Goal: Task Accomplishment & Management: Use online tool/utility

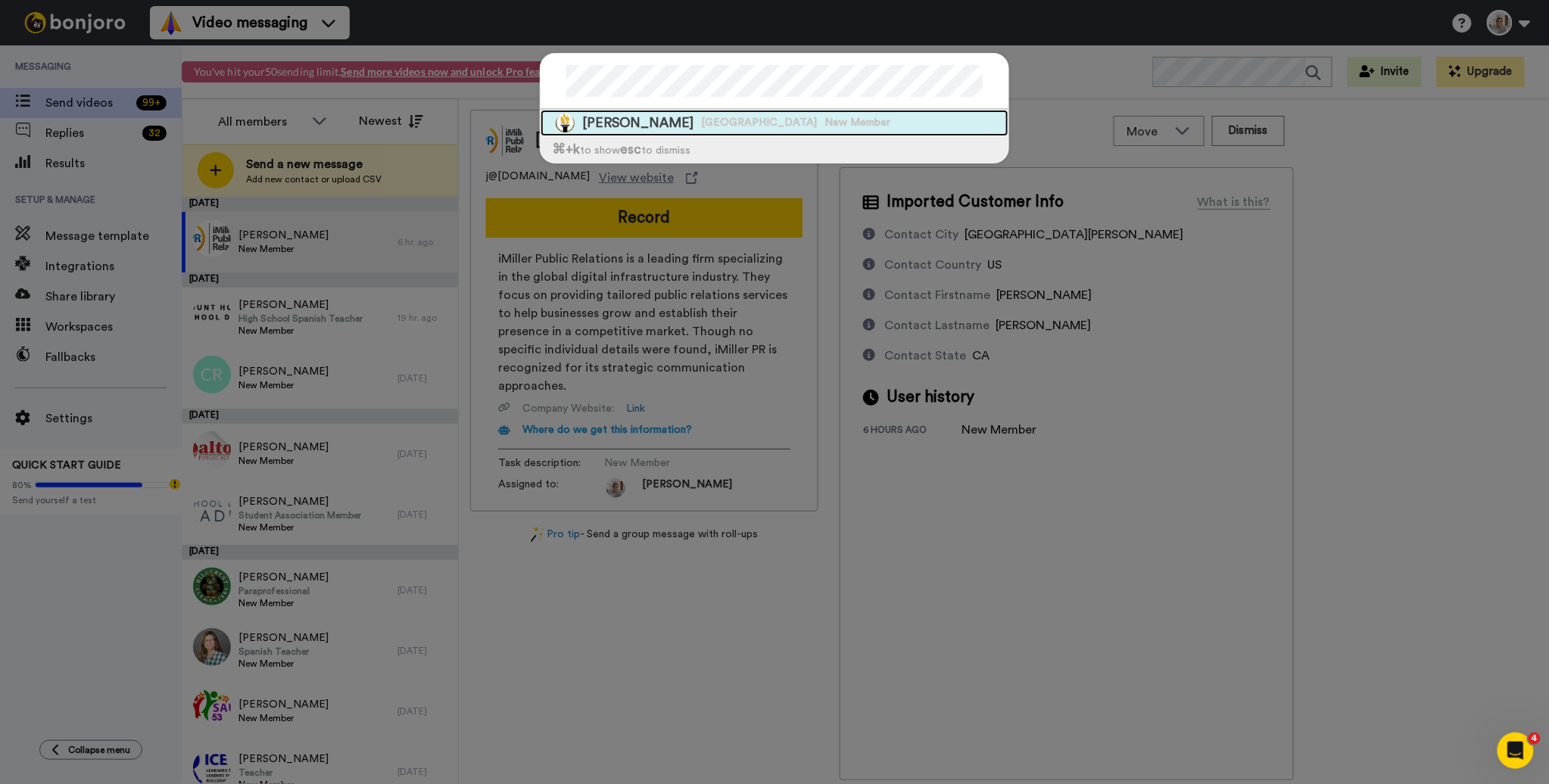
click at [779, 121] on div "[PERSON_NAME] [GEOGRAPHIC_DATA] New Member" at bounding box center [774, 123] width 468 height 27
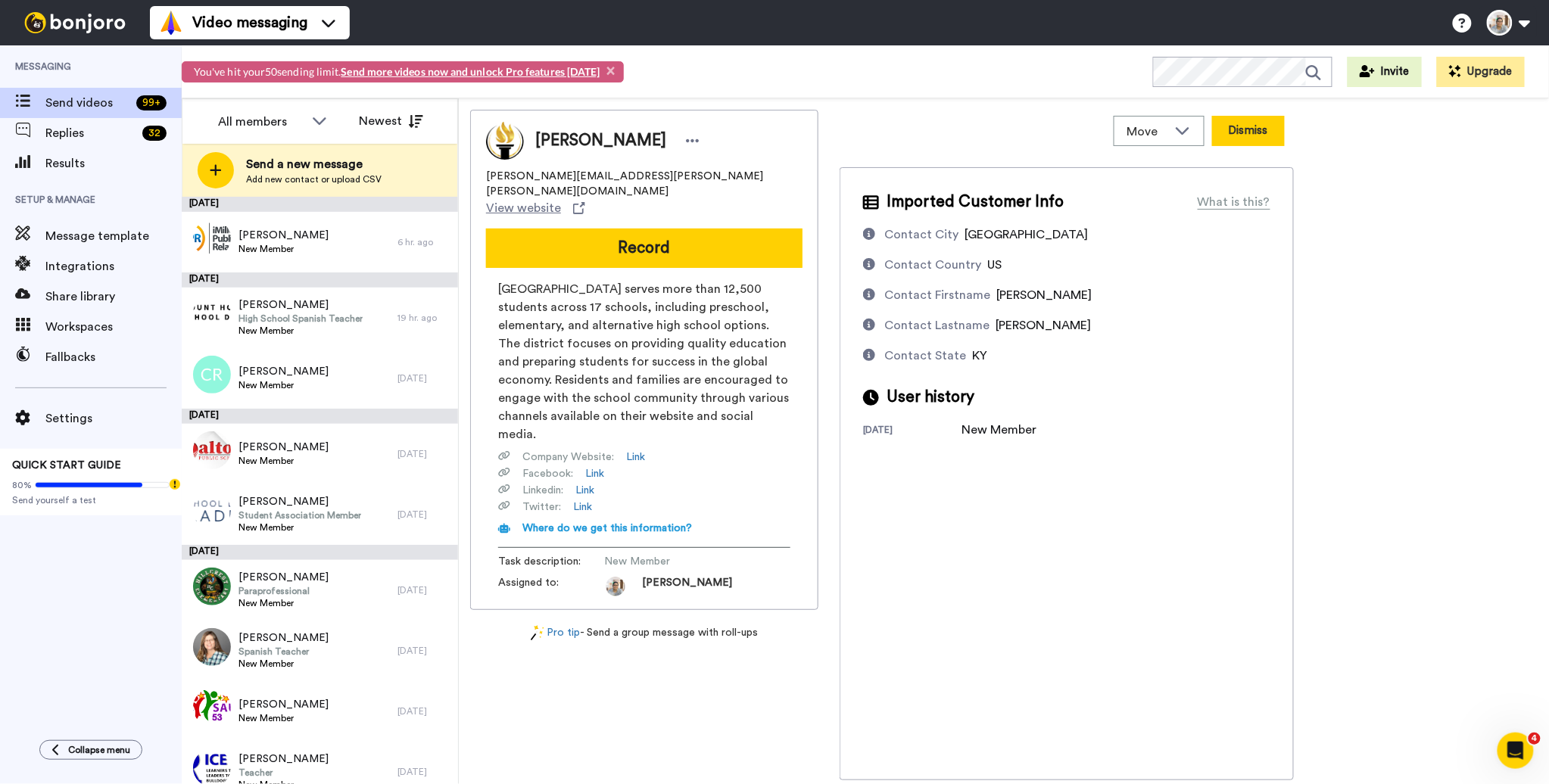
click at [1258, 124] on button "Dismiss" at bounding box center [1248, 131] width 72 height 30
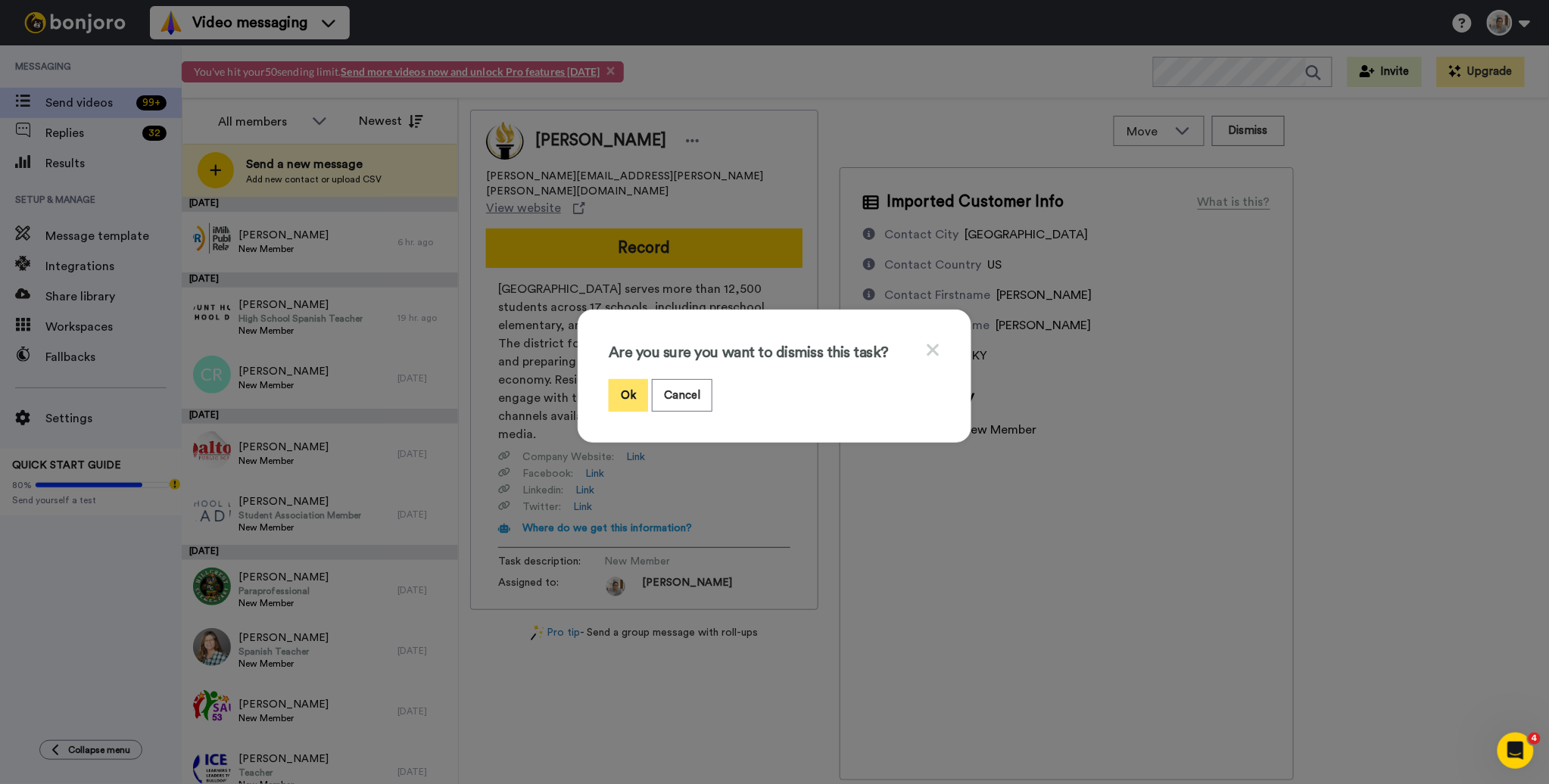
click at [614, 392] on button "Ok" at bounding box center [628, 396] width 39 height 32
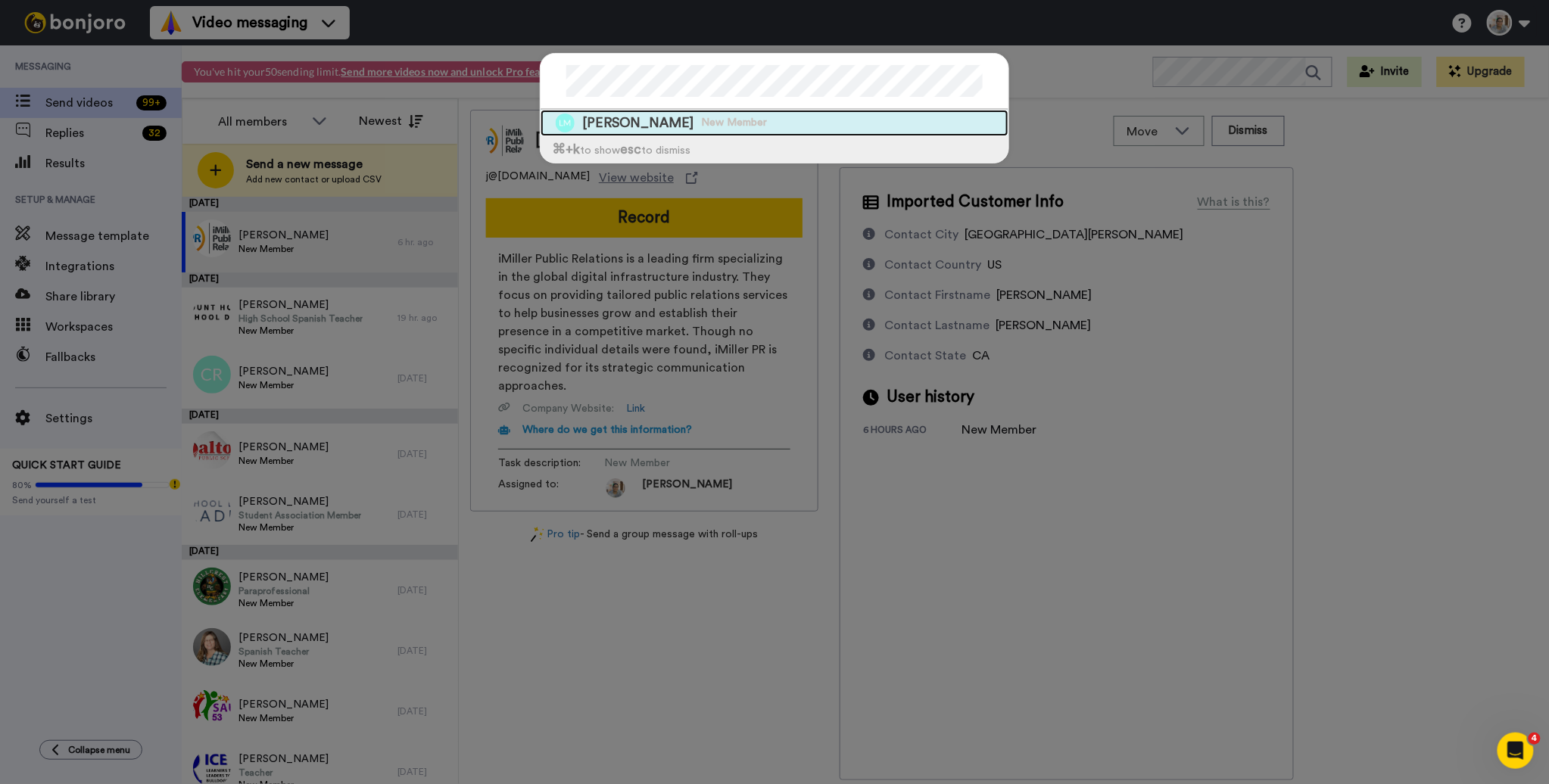
click at [770, 128] on div "[PERSON_NAME] May New Member" at bounding box center [774, 123] width 468 height 27
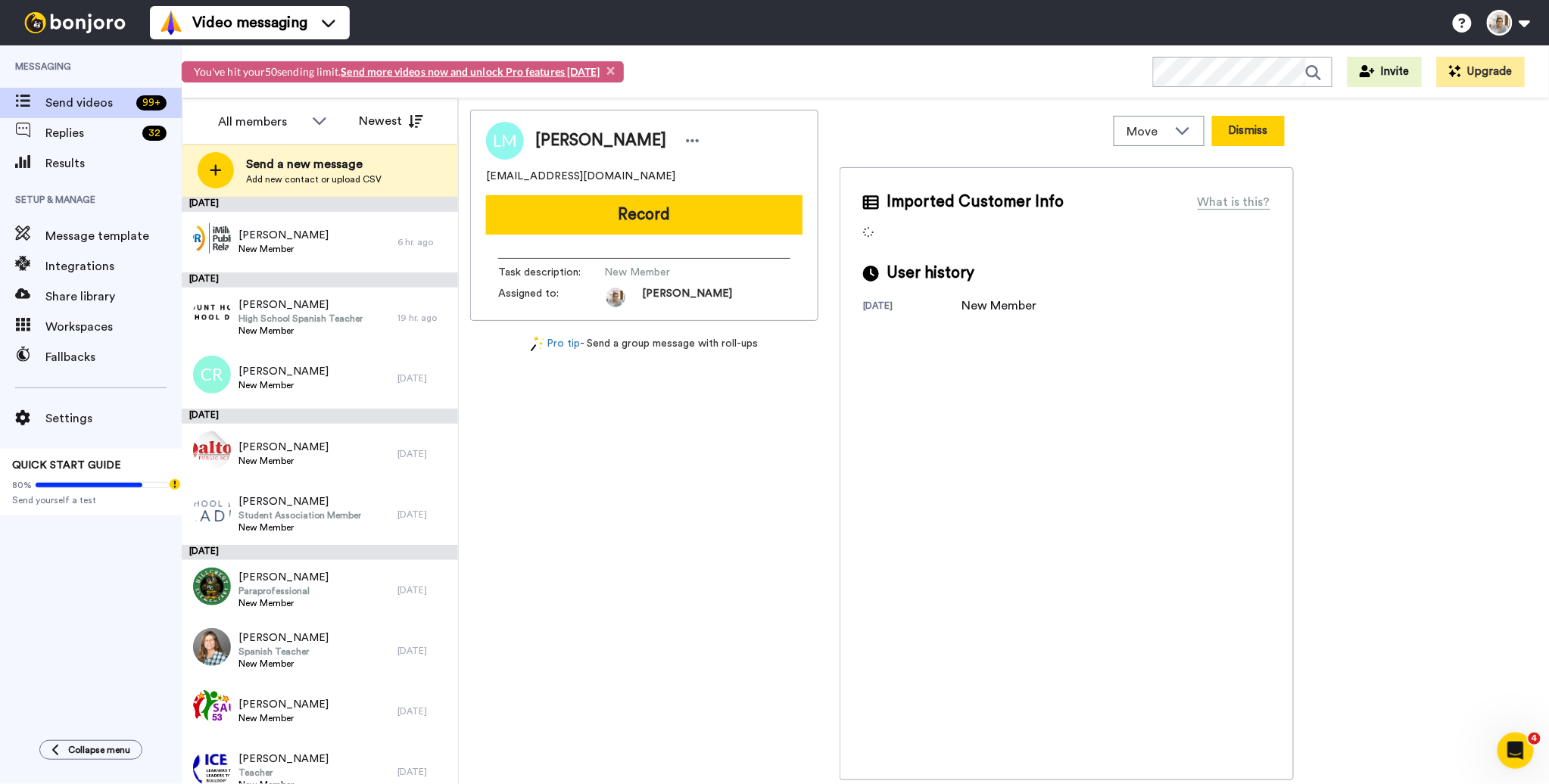
click at [1246, 141] on button "Dismiss" at bounding box center [1248, 131] width 72 height 30
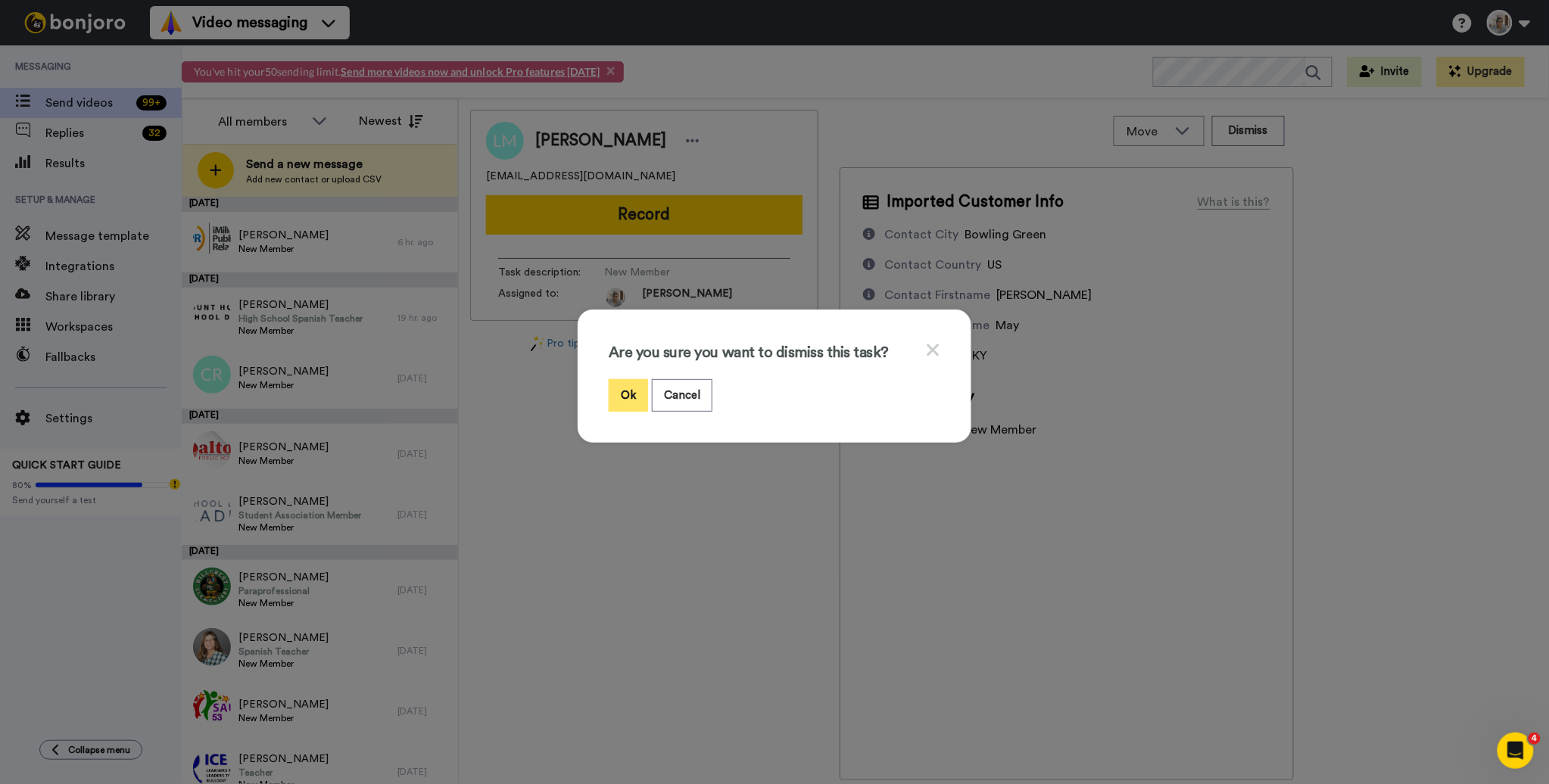
click at [628, 401] on button "Ok" at bounding box center [628, 396] width 39 height 32
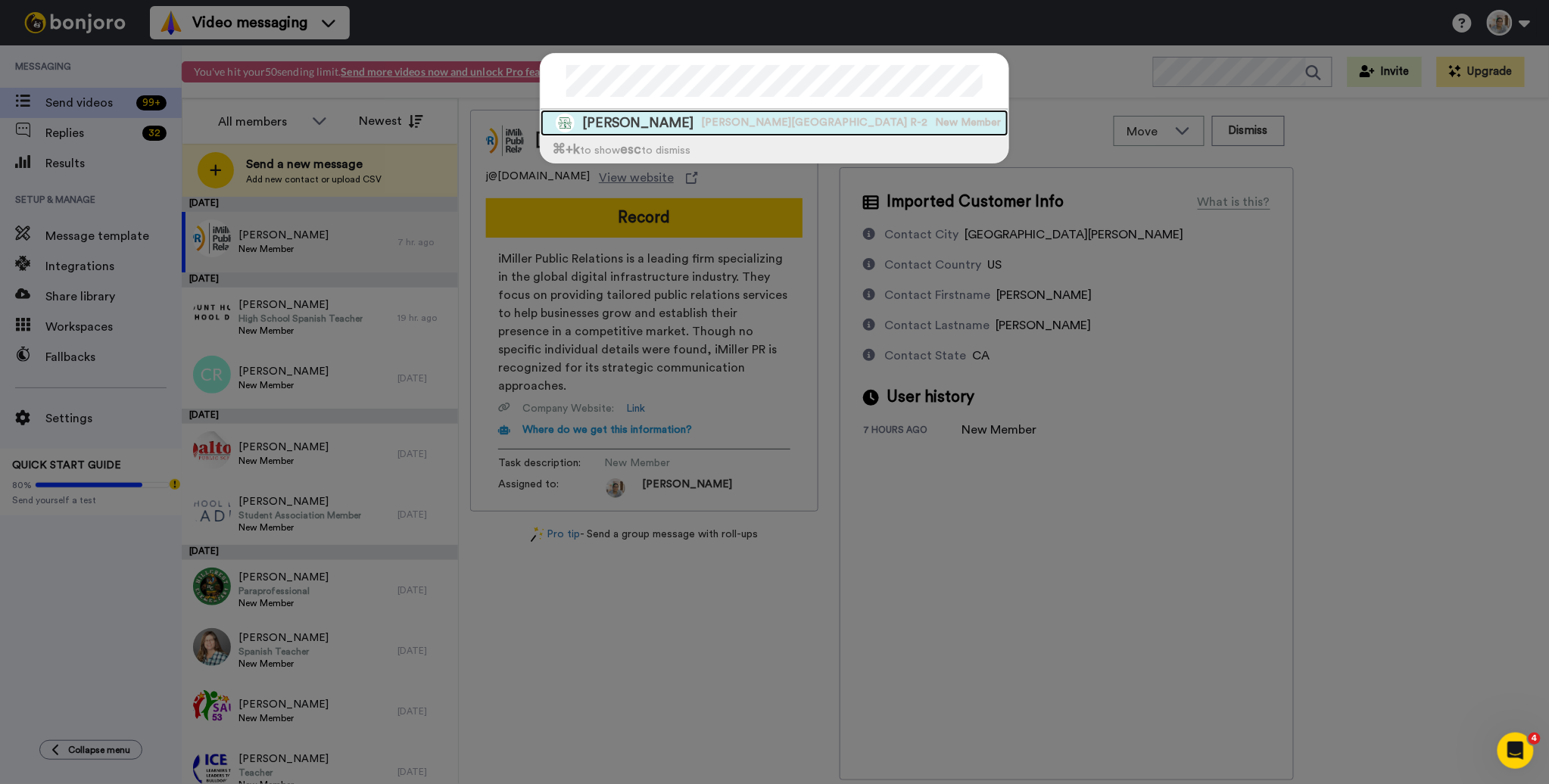
click at [731, 125] on span "[PERSON_NAME][GEOGRAPHIC_DATA] R-2" at bounding box center [814, 123] width 227 height 15
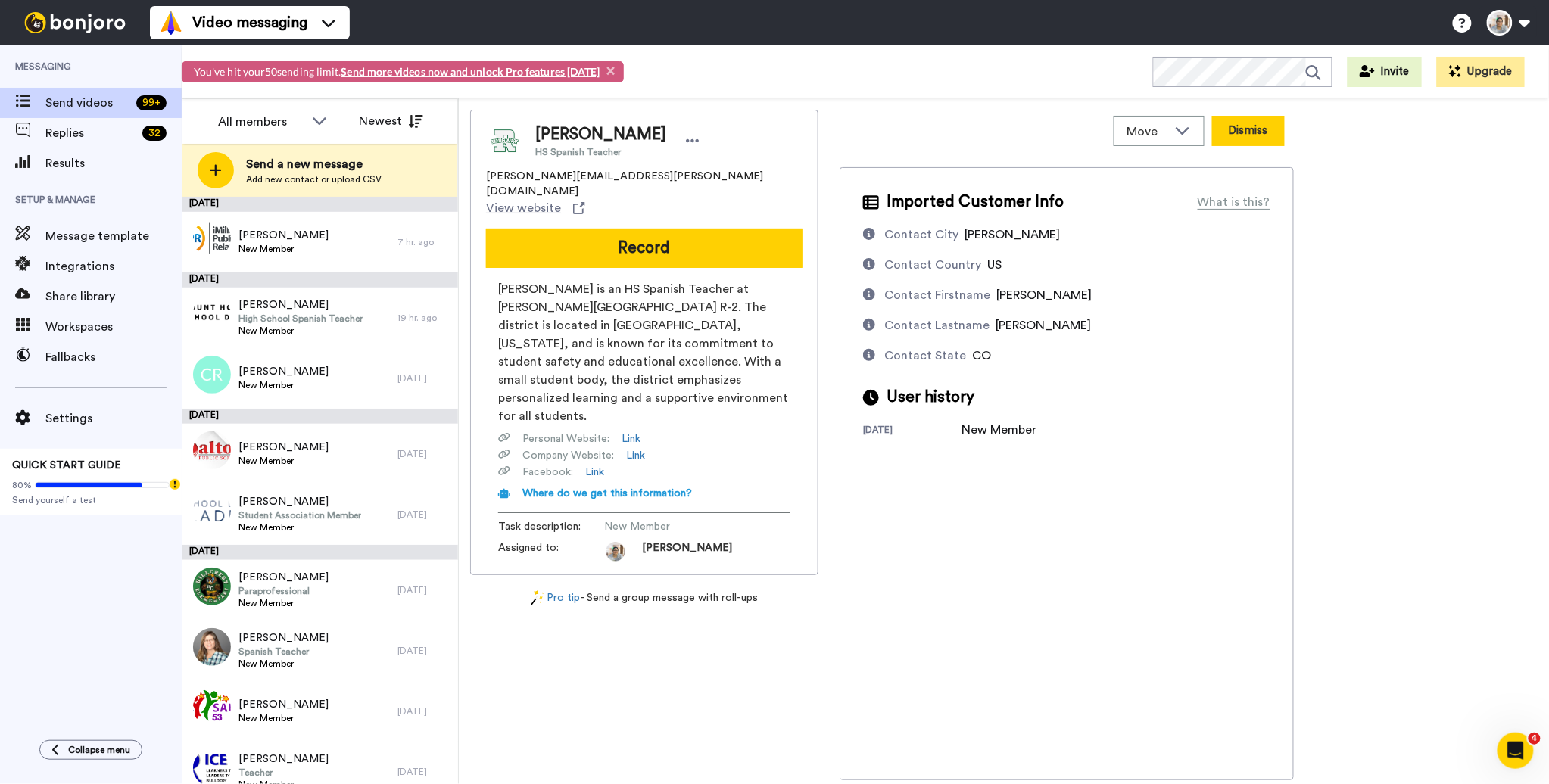
click at [1242, 139] on button "Dismiss" at bounding box center [1248, 131] width 72 height 30
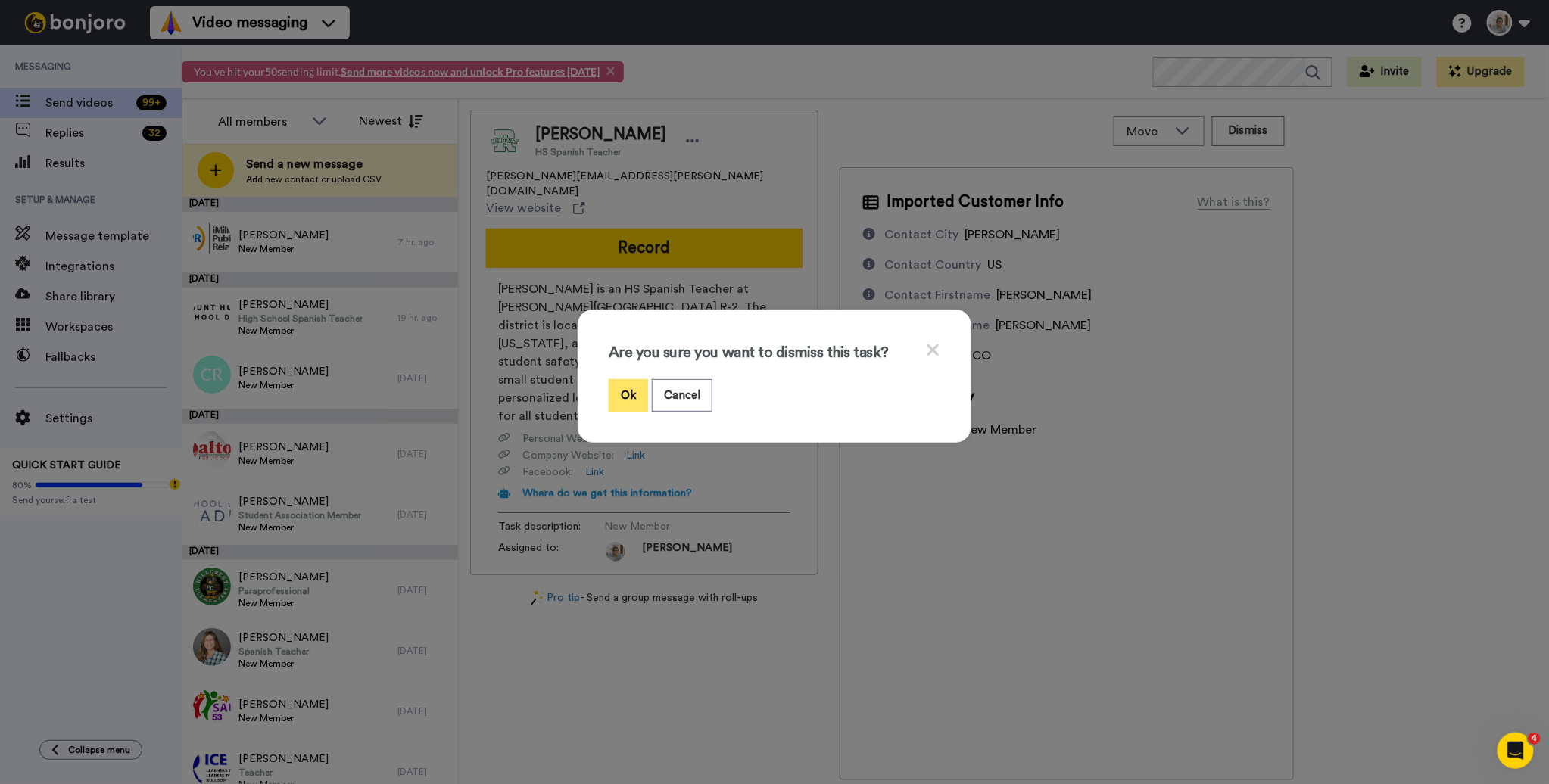
click at [614, 398] on button "Ok" at bounding box center [628, 396] width 39 height 32
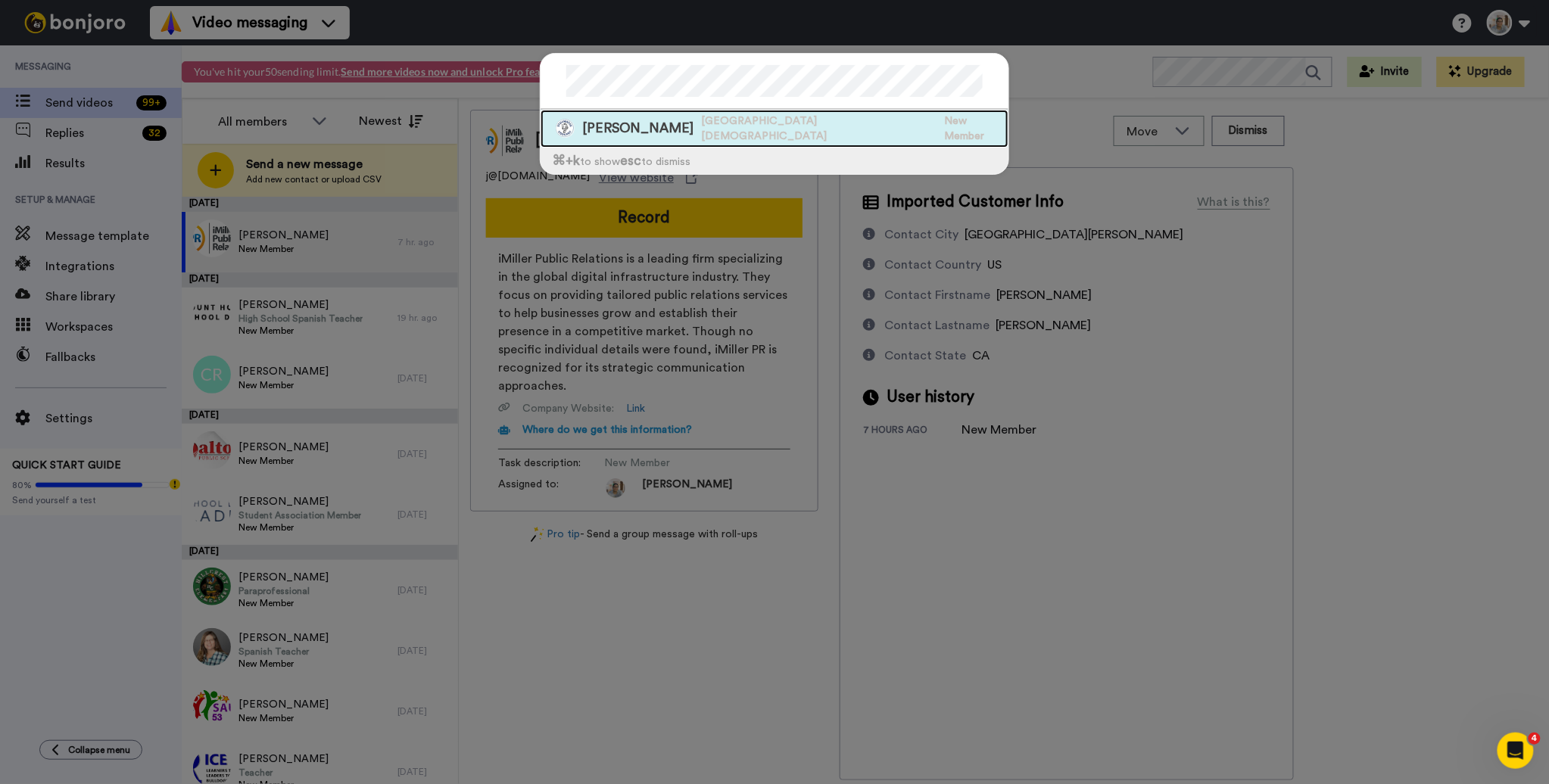
click at [768, 116] on span "[GEOGRAPHIC_DATA][DEMOGRAPHIC_DATA]" at bounding box center [819, 128] width 236 height 30
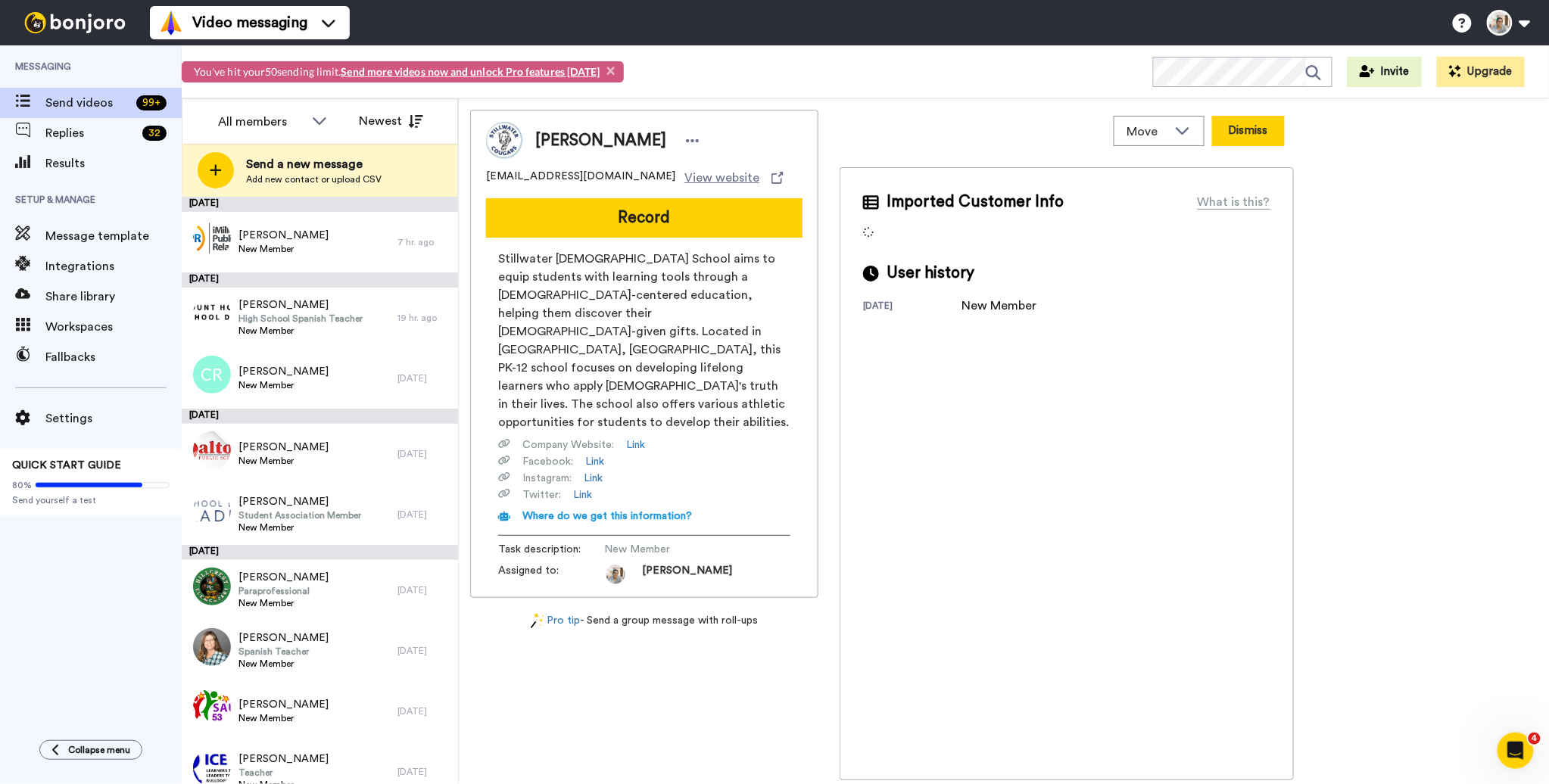
click at [1245, 139] on button "Dismiss" at bounding box center [1248, 131] width 72 height 30
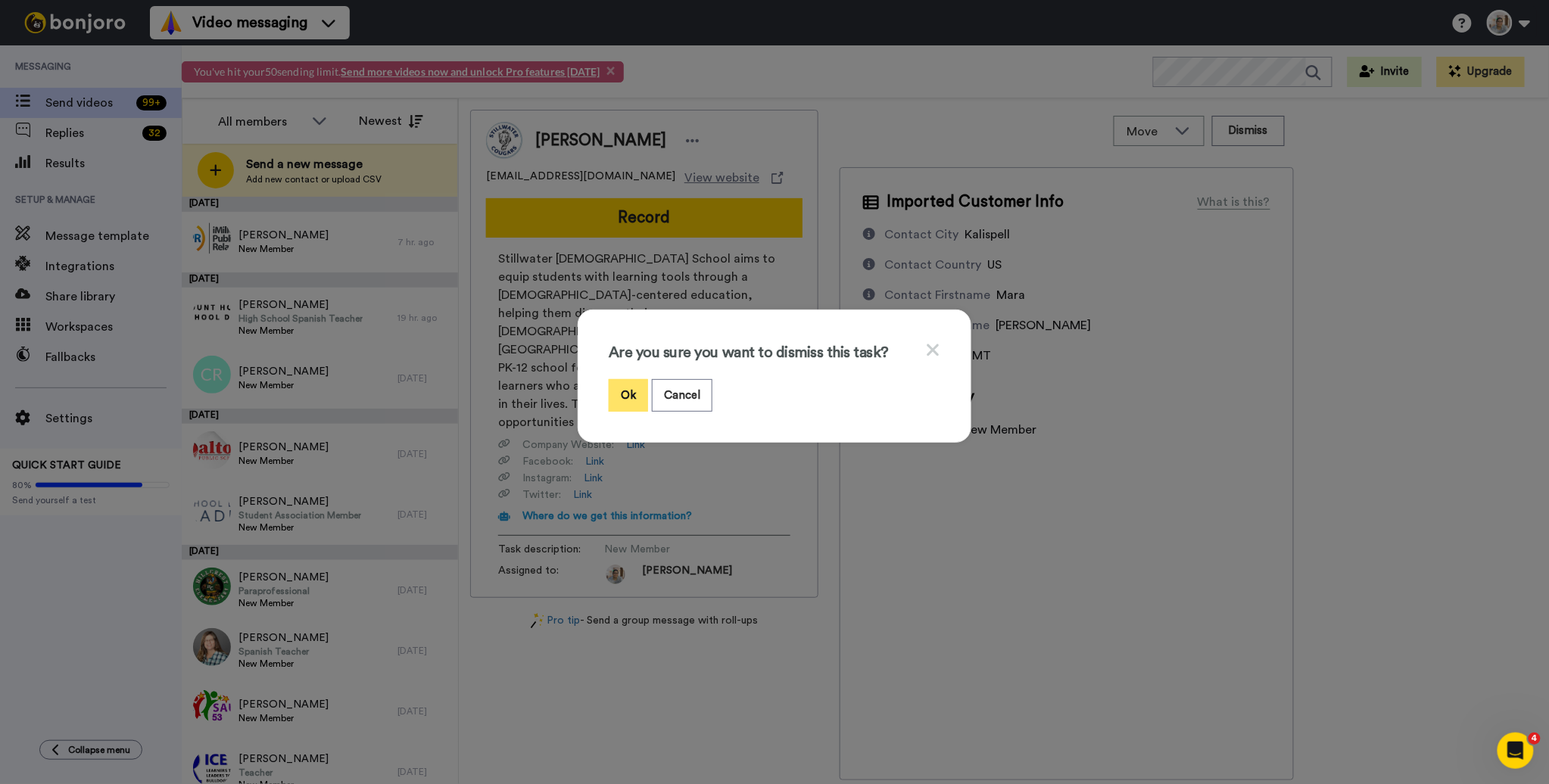
click at [614, 395] on button "Ok" at bounding box center [628, 396] width 39 height 32
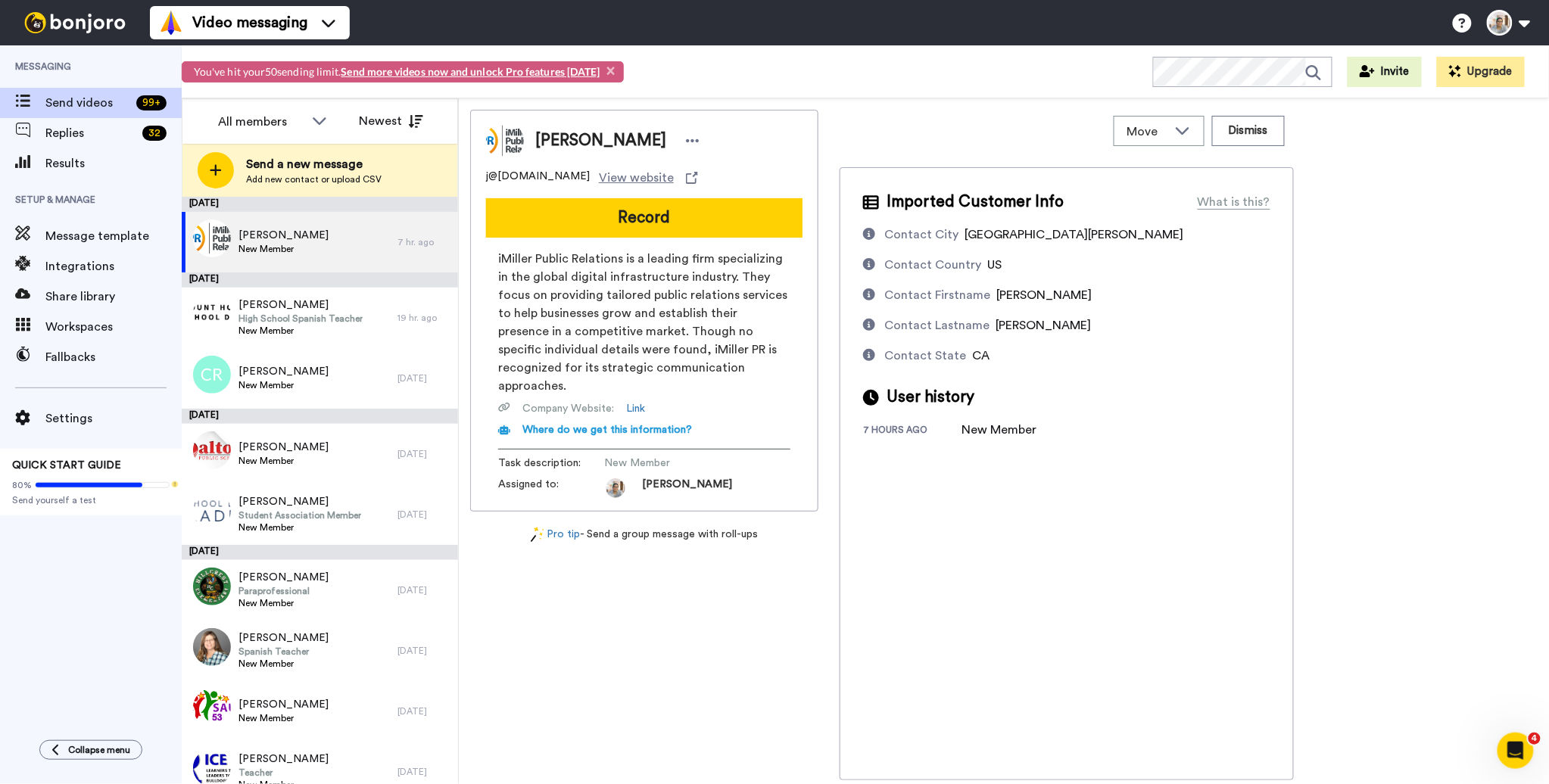
click at [612, 70] on span "×" at bounding box center [611, 71] width 8 height 16
